Goal: Task Accomplishment & Management: Use online tool/utility

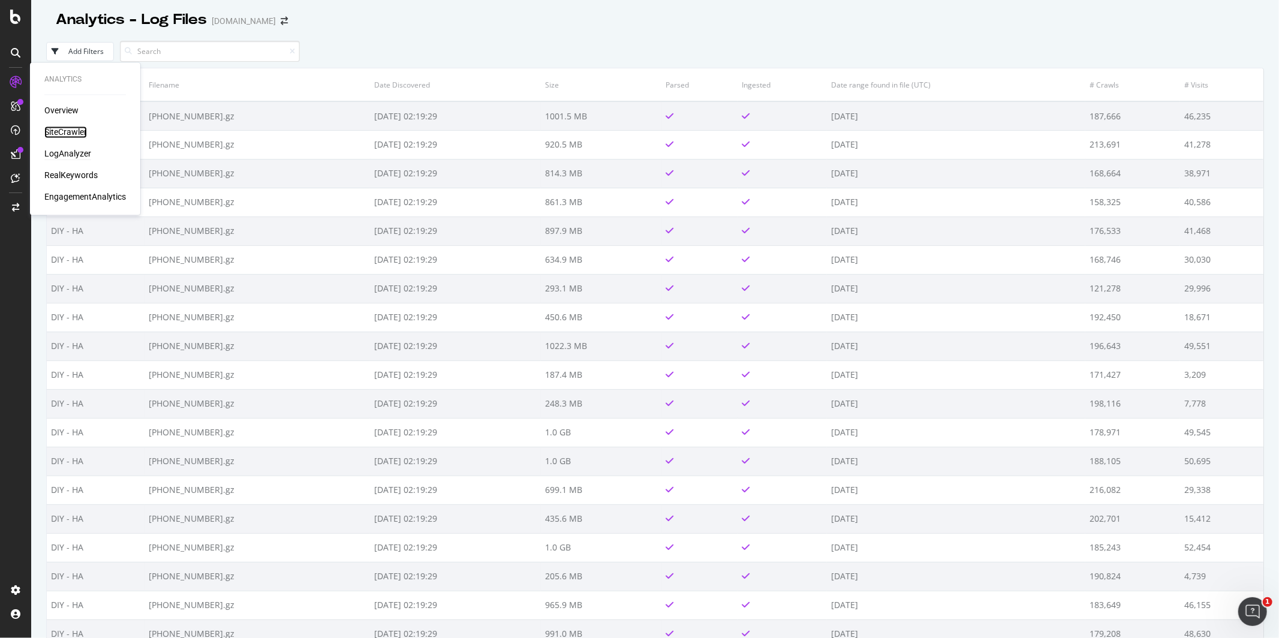
click at [57, 133] on div "SiteCrawler" at bounding box center [65, 133] width 43 height 12
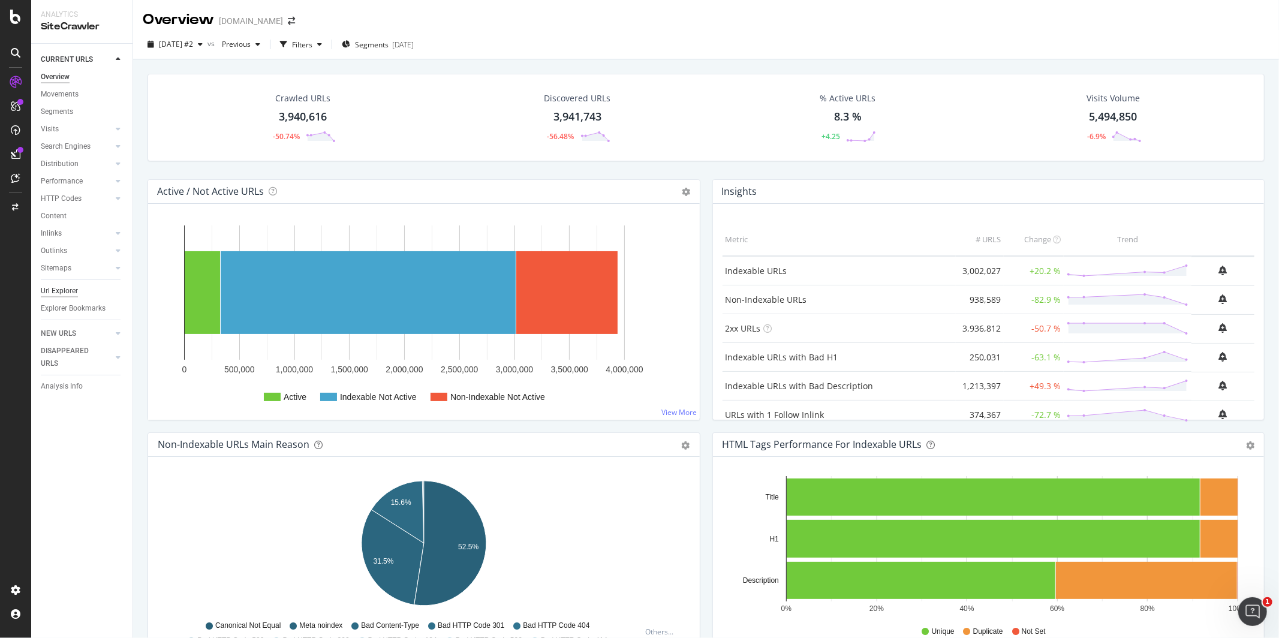
click at [70, 293] on div "Url Explorer" at bounding box center [59, 291] width 37 height 13
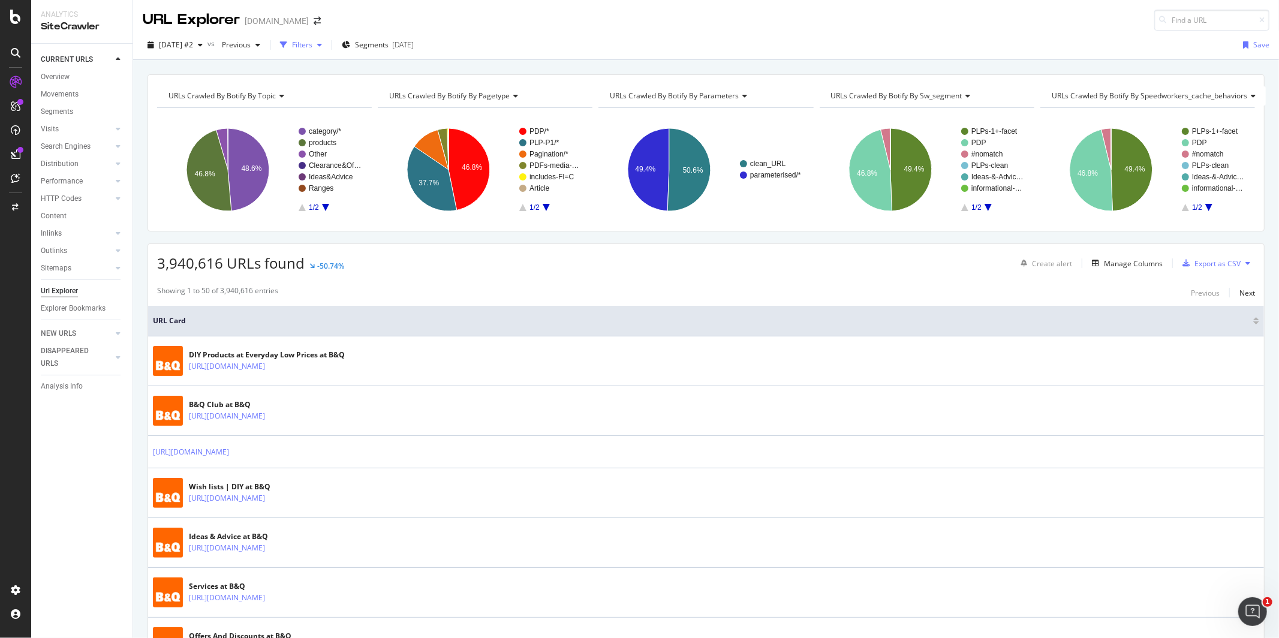
click at [312, 46] on div "Filters" at bounding box center [302, 45] width 20 height 10
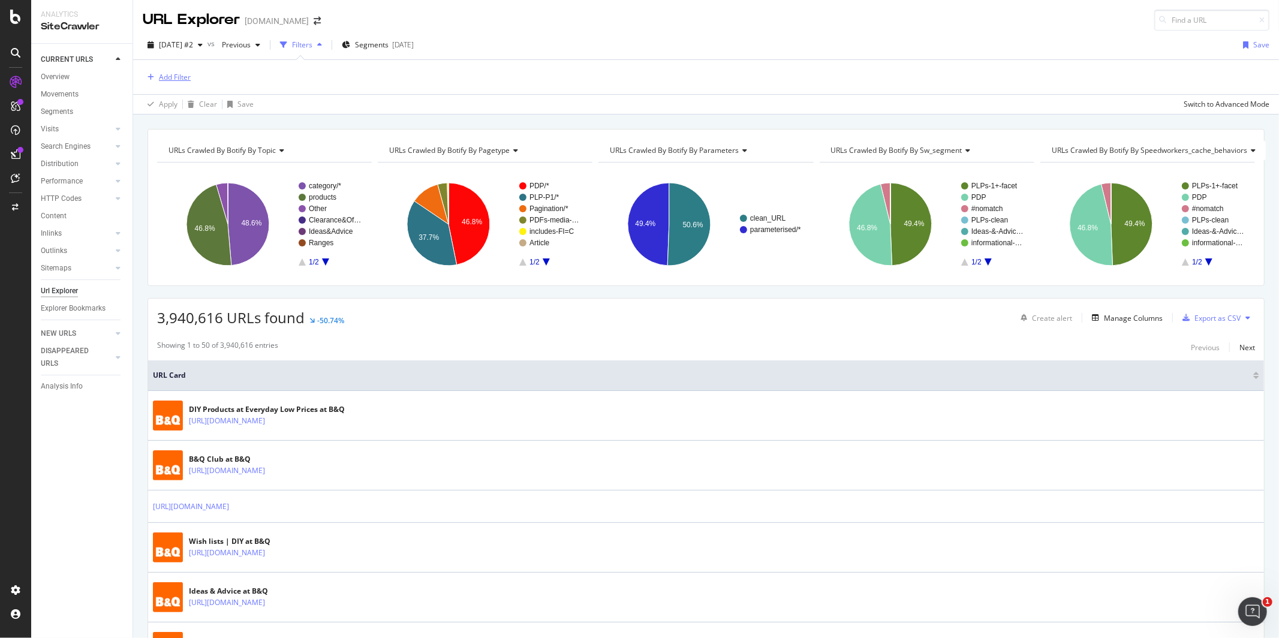
click at [175, 79] on div "Add Filter" at bounding box center [175, 77] width 32 height 10
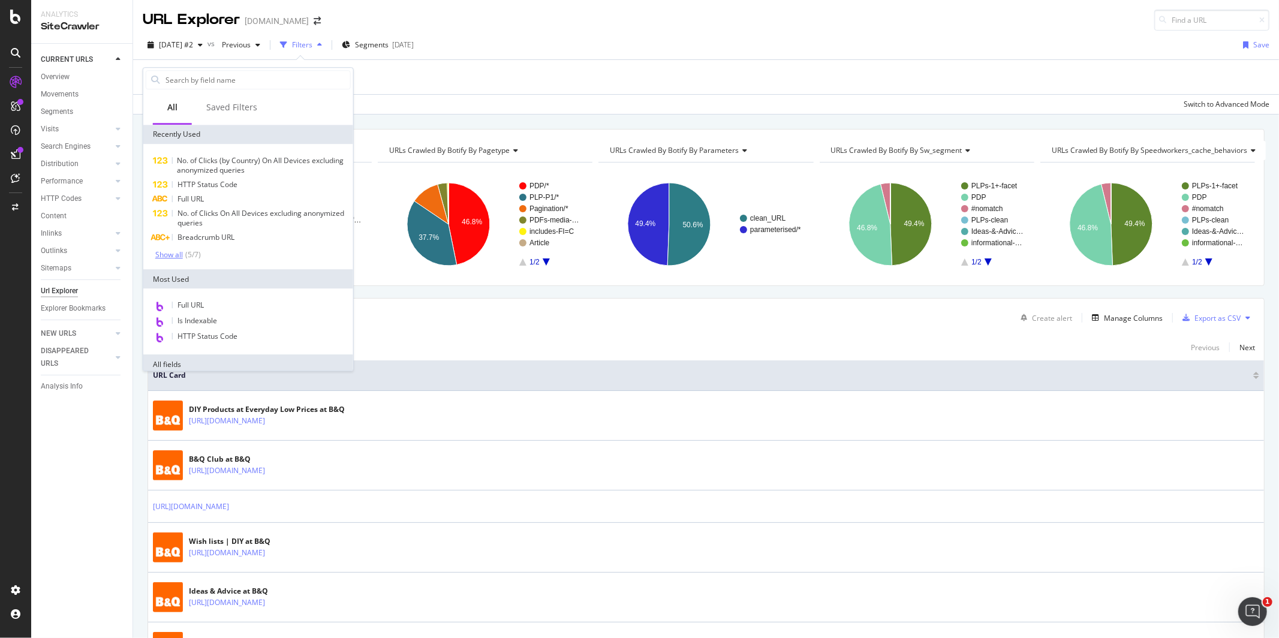
click at [163, 258] on div "Show all ( 5 / 7 )" at bounding box center [178, 254] width 46 height 10
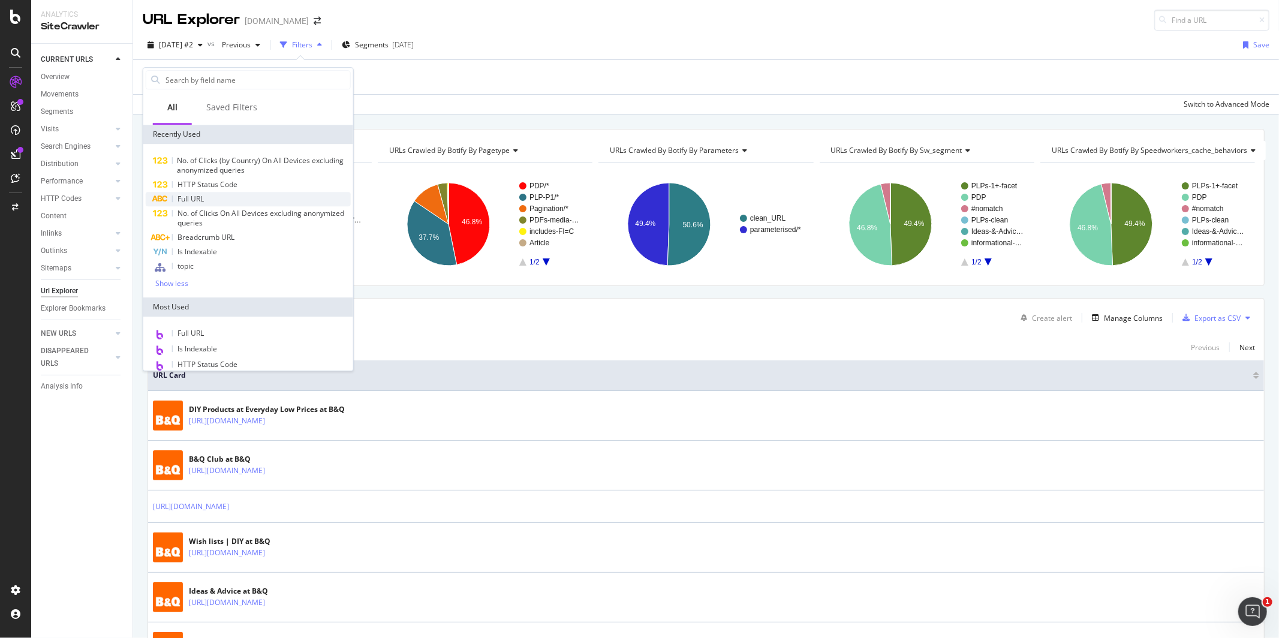
click at [248, 200] on div "Full URL" at bounding box center [248, 199] width 205 height 14
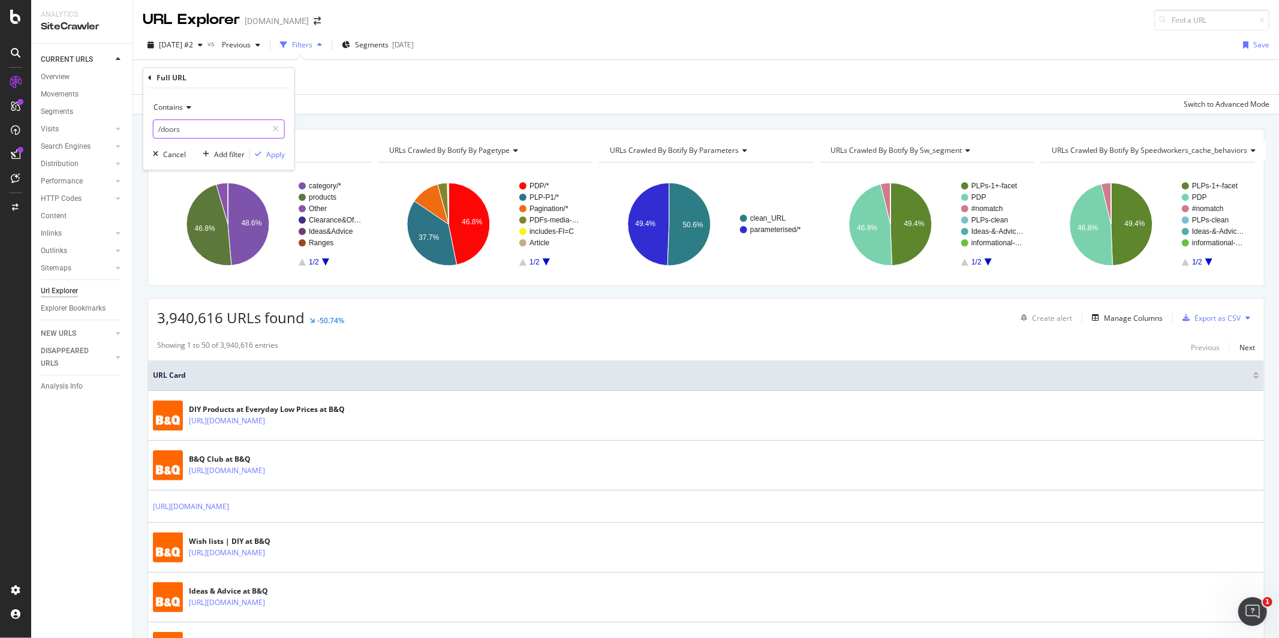
click at [192, 130] on input "/doors" at bounding box center [210, 128] width 113 height 19
click at [179, 130] on input "/doors" at bounding box center [210, 128] width 113 height 19
